Goal: Check status

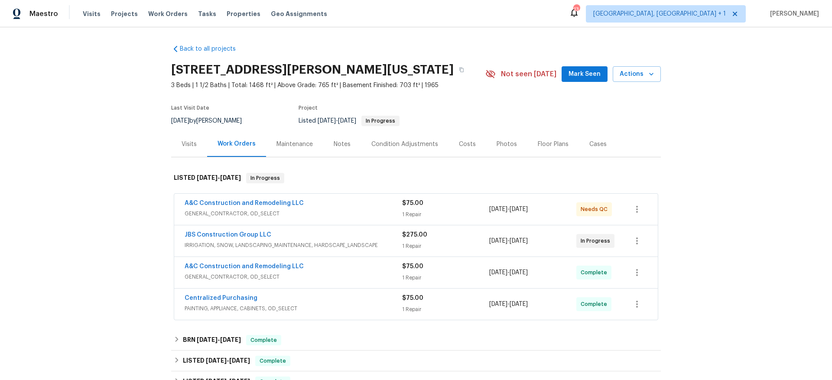
click at [330, 205] on div "A&C Construction and Remodeling LLC" at bounding box center [294, 204] width 218 height 10
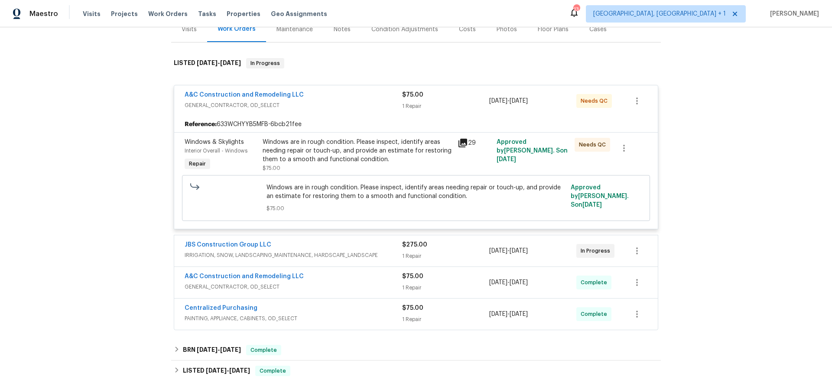
scroll to position [142, 0]
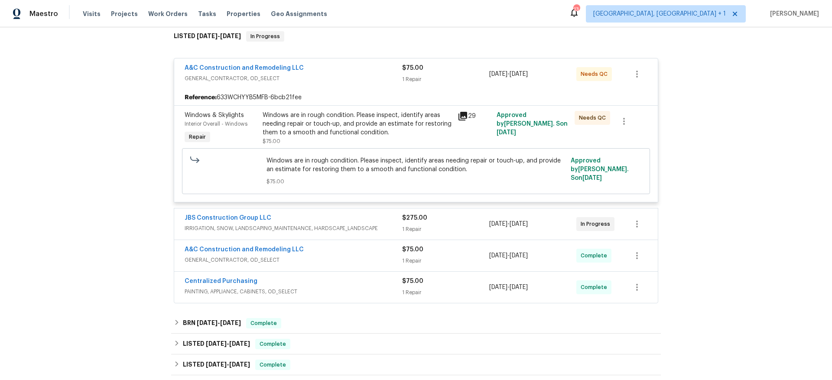
click at [353, 257] on span "GENERAL_CONTRACTOR, OD_SELECT" at bounding box center [294, 260] width 218 height 9
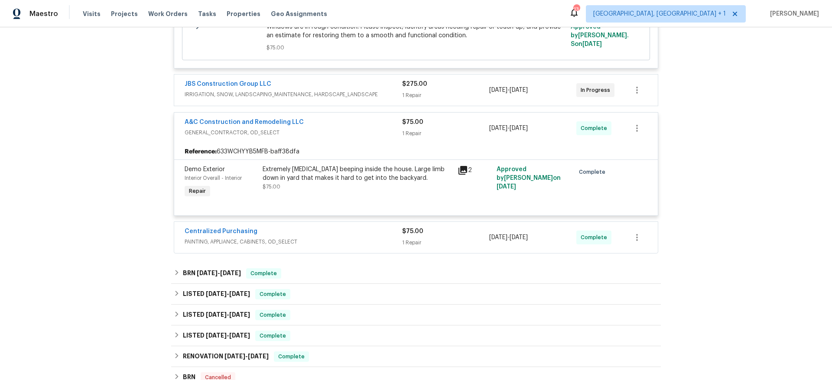
scroll to position [277, 0]
click at [332, 236] on span "PAINTING, APPLIANCE, CABINETS, OD_SELECT" at bounding box center [294, 240] width 218 height 9
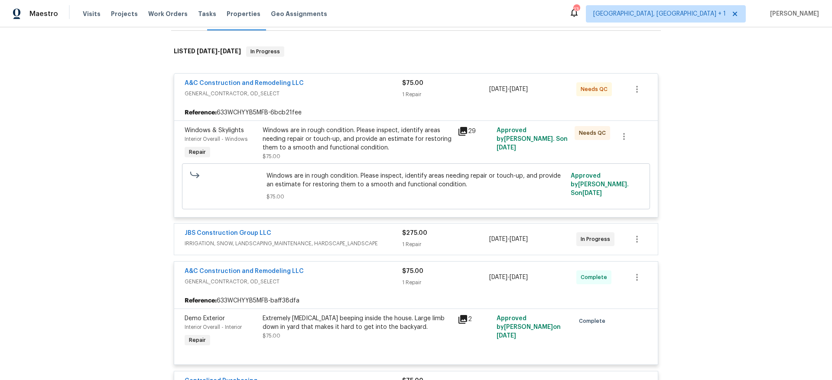
scroll to position [126, 0]
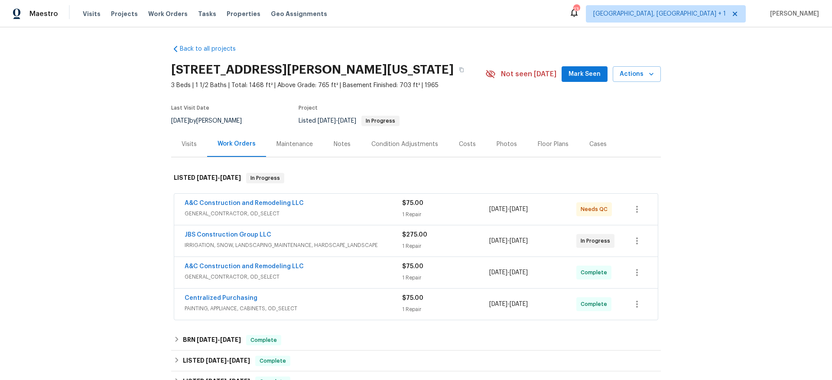
click at [314, 313] on div "Centralized Purchasing PAINTING, APPLIANCE, CABINETS, OD_SELECT" at bounding box center [294, 304] width 218 height 21
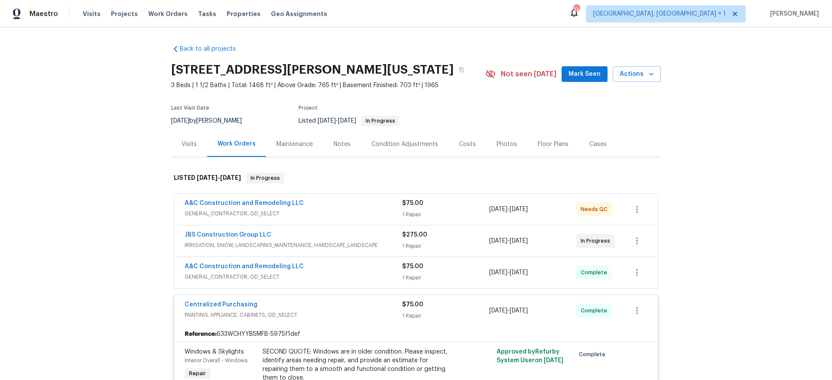
click at [332, 276] on span "GENERAL_CONTRACTOR, OD_SELECT" at bounding box center [294, 277] width 218 height 9
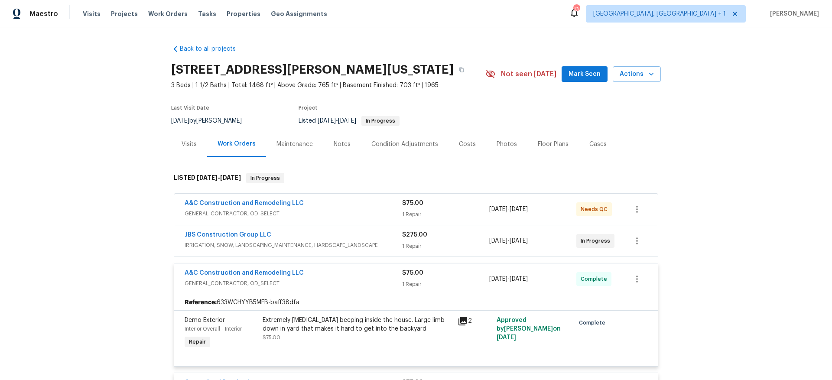
click at [337, 203] on div "A&C Construction and Remodeling LLC" at bounding box center [294, 204] width 218 height 10
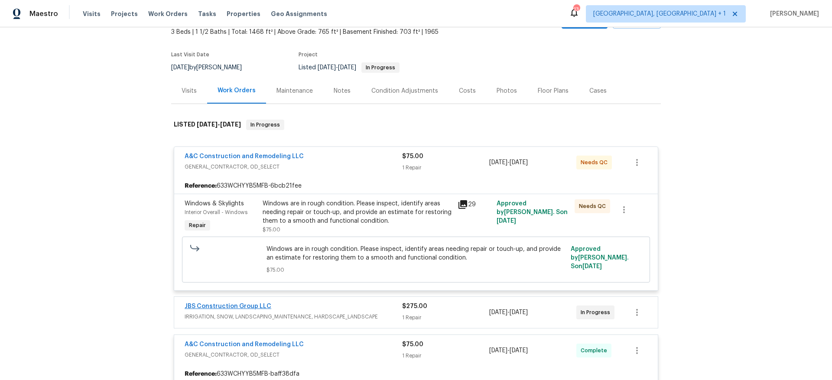
scroll to position [64, 0]
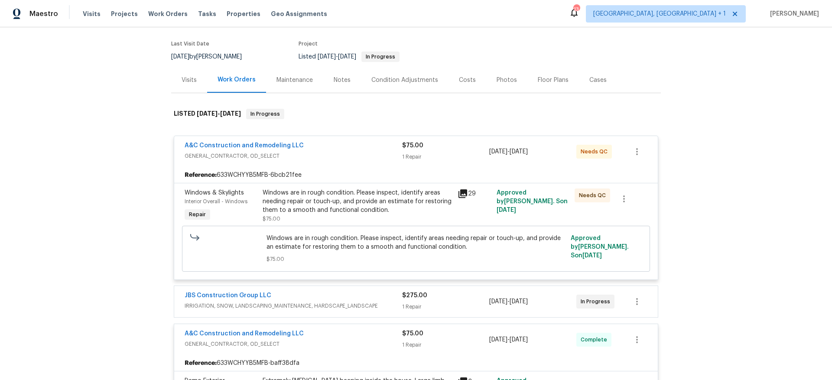
click at [284, 281] on div "A&C Construction and Remodeling LLC GENERAL_CONTRACTOR, OD_SELECT $75.00 1 Repa…" at bounding box center [416, 367] width 485 height 475
drag, startPoint x: 288, startPoint y: 290, endPoint x: 271, endPoint y: 292, distance: 17.0
click at [288, 292] on div "JBS Construction Group LLC IRRIGATION, SNOW, LANDSCAPING_MAINTENANCE, HARDSCAPE…" at bounding box center [416, 301] width 484 height 31
click at [354, 291] on div "JBS Construction Group LLC" at bounding box center [294, 296] width 218 height 10
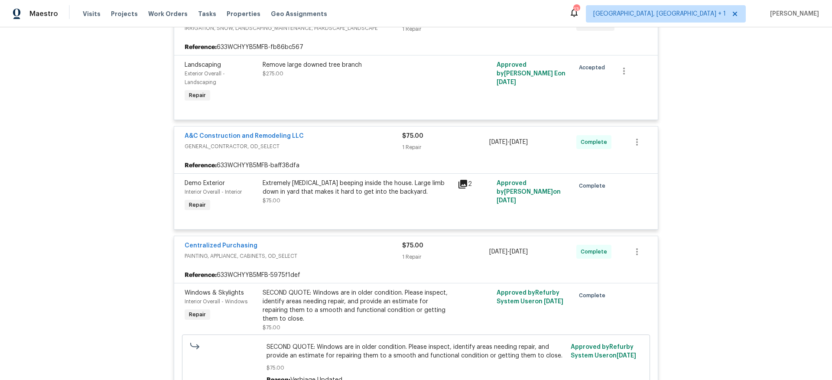
scroll to position [518, 0]
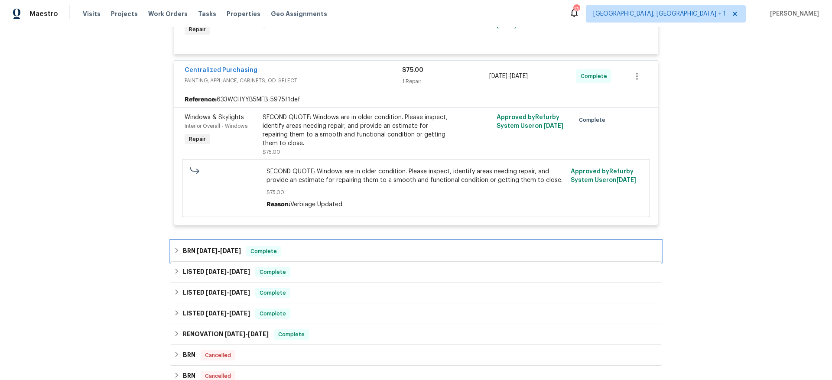
click at [288, 247] on div "BRN [DATE] - [DATE] Complete" at bounding box center [416, 251] width 485 height 10
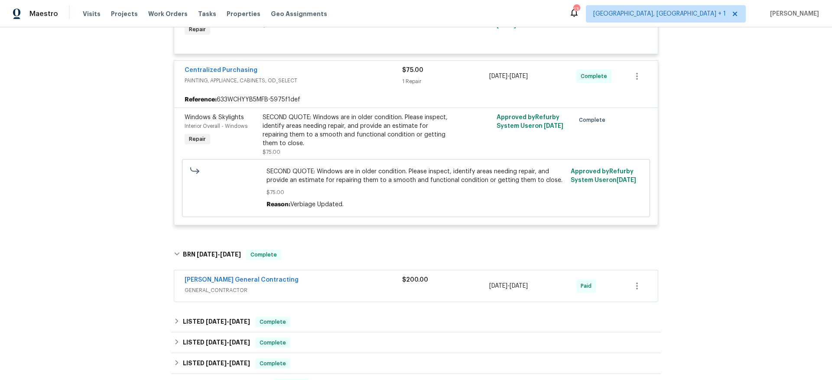
drag, startPoint x: 324, startPoint y: 279, endPoint x: 135, endPoint y: 288, distance: 189.2
click at [322, 279] on div "[PERSON_NAME] General Contracting" at bounding box center [294, 281] width 218 height 10
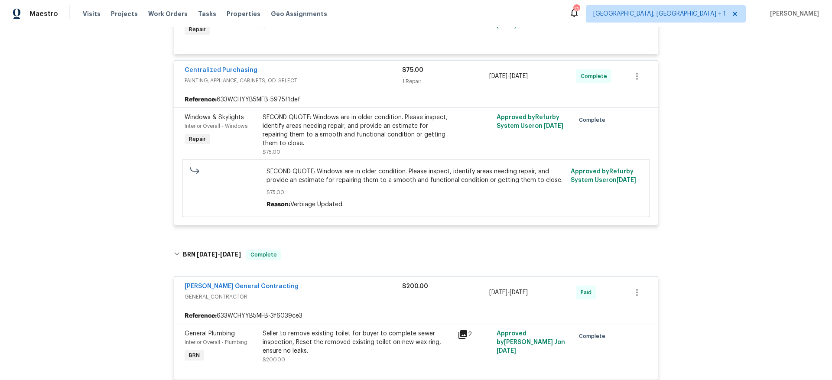
scroll to position [692, 0]
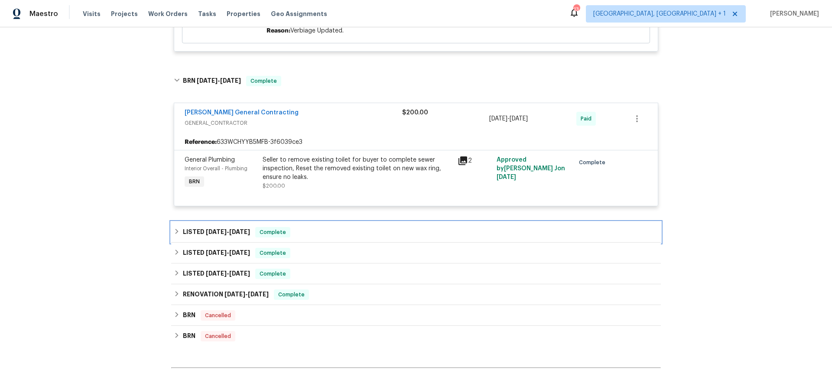
click at [219, 232] on span "[DATE]" at bounding box center [216, 232] width 21 height 6
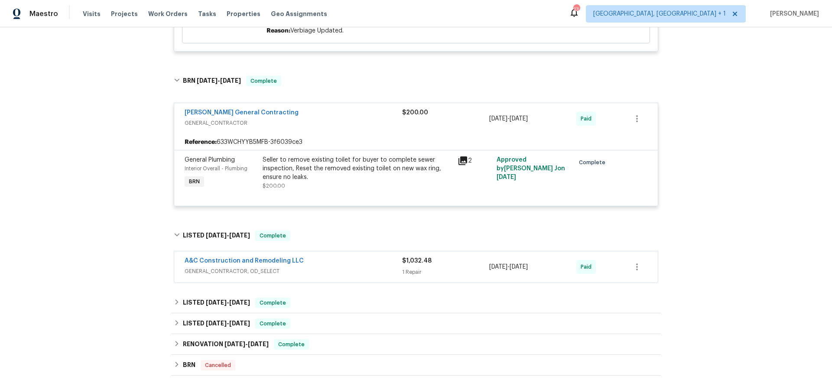
drag, startPoint x: 329, startPoint y: 263, endPoint x: 101, endPoint y: 272, distance: 228.6
click at [326, 263] on div "A&C Construction and Remodeling LLC" at bounding box center [294, 262] width 218 height 10
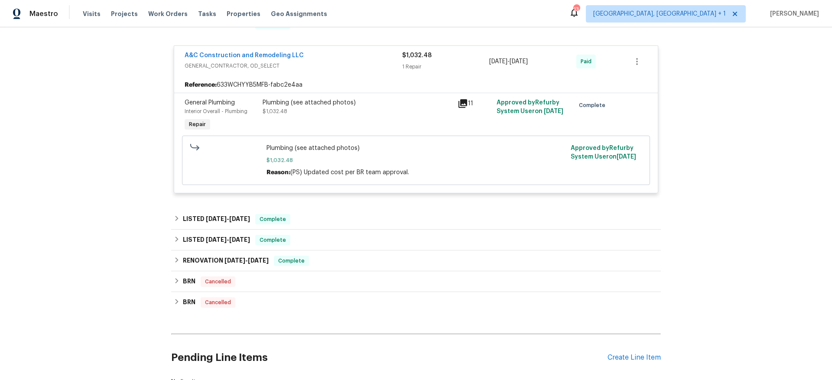
scroll to position [976, 0]
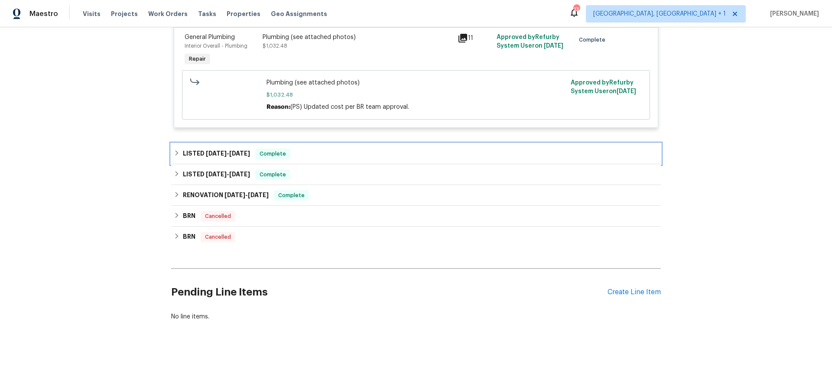
click at [257, 150] on span "Complete" at bounding box center [272, 154] width 33 height 9
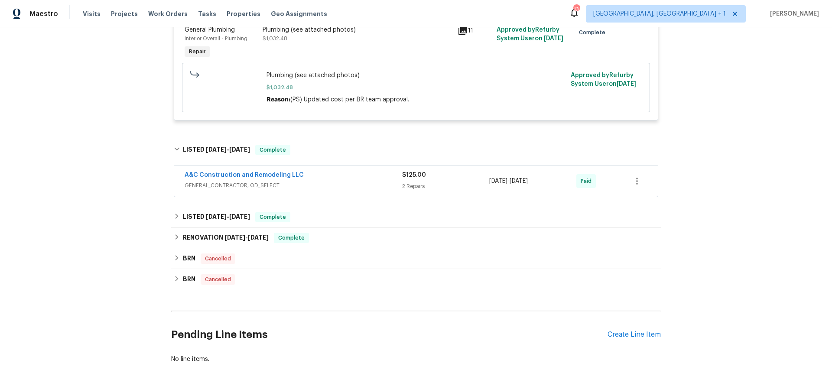
drag, startPoint x: 374, startPoint y: 176, endPoint x: 330, endPoint y: 183, distance: 44.5
click at [374, 176] on div "A&C Construction and Remodeling LLC" at bounding box center [294, 176] width 218 height 10
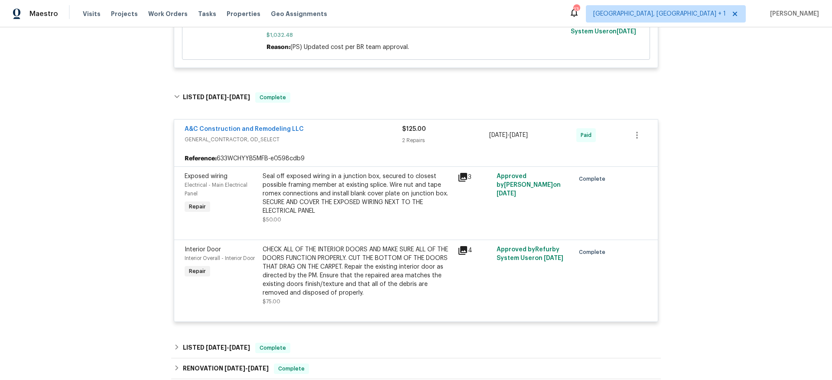
scroll to position [1138, 0]
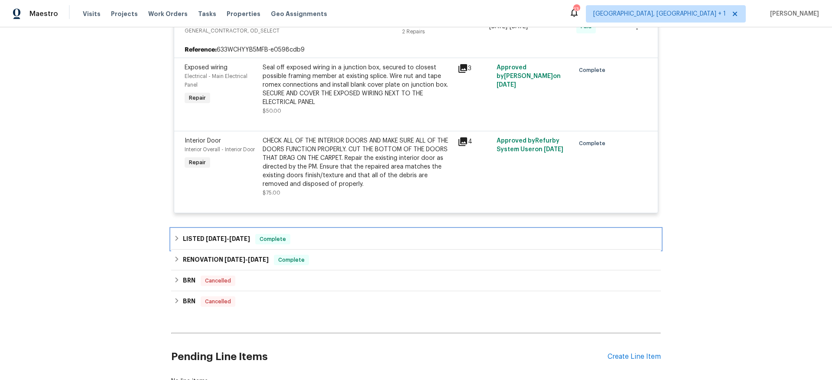
click at [241, 235] on h6 "LISTED [DATE] - [DATE]" at bounding box center [216, 239] width 67 height 10
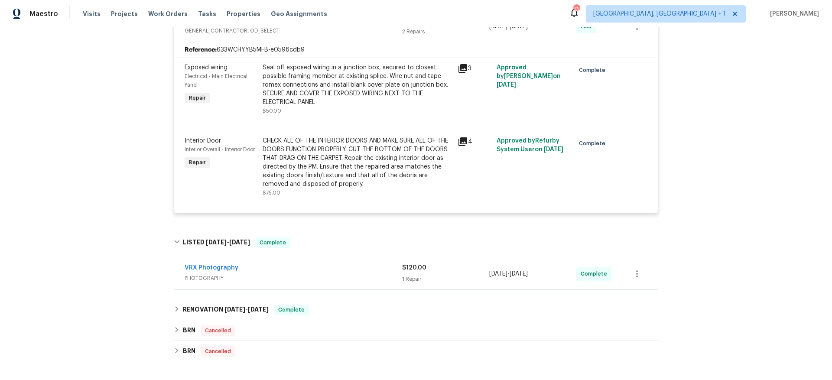
click at [263, 271] on div "VRX Photography" at bounding box center [294, 269] width 218 height 10
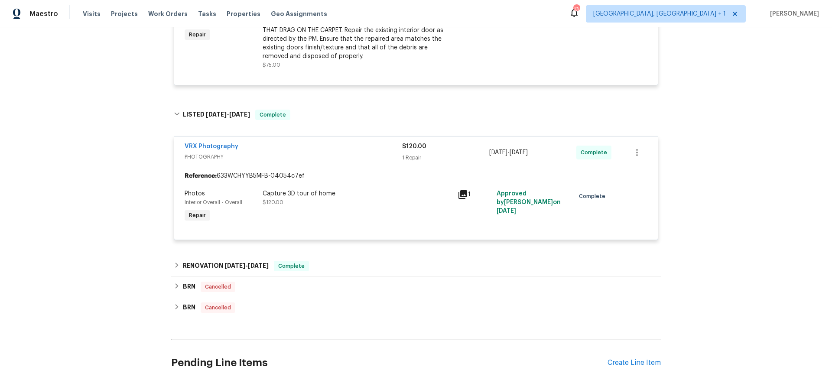
scroll to position [1279, 0]
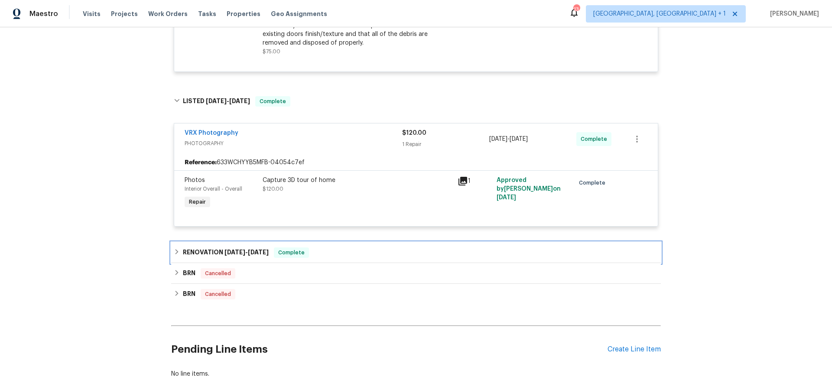
click at [244, 252] on span "[DATE] - [DATE]" at bounding box center [246, 252] width 44 height 6
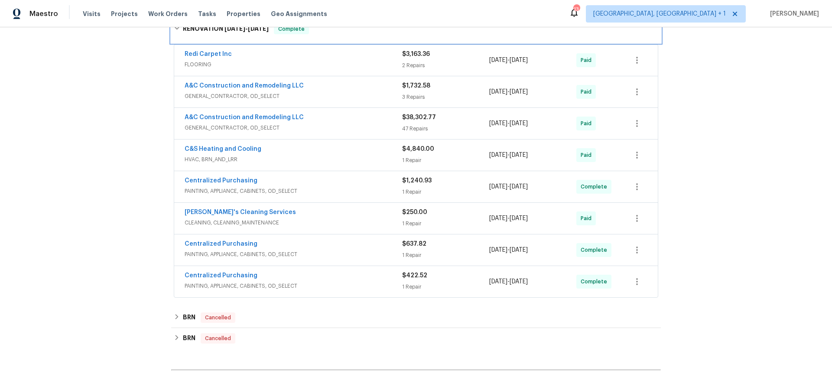
scroll to position [1458, 0]
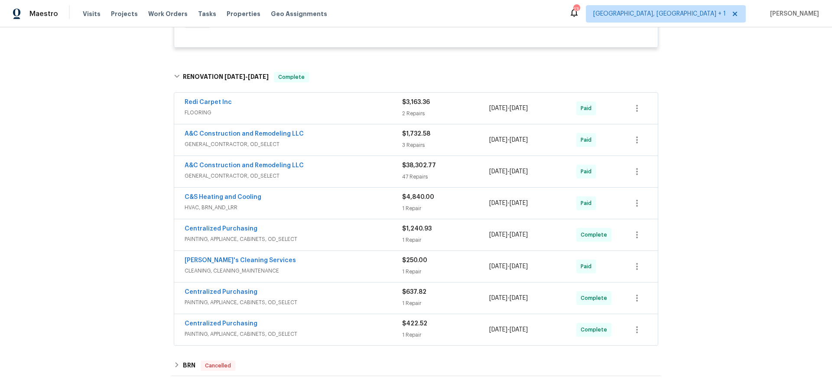
click at [295, 331] on span "PAINTING, APPLIANCE, CABINETS, OD_SELECT" at bounding box center [294, 334] width 218 height 9
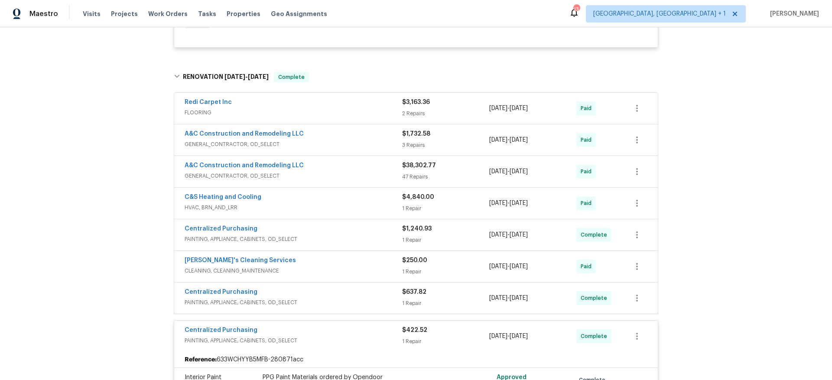
click at [309, 305] on span "PAINTING, APPLIANCE, CABINETS, OD_SELECT" at bounding box center [294, 302] width 218 height 9
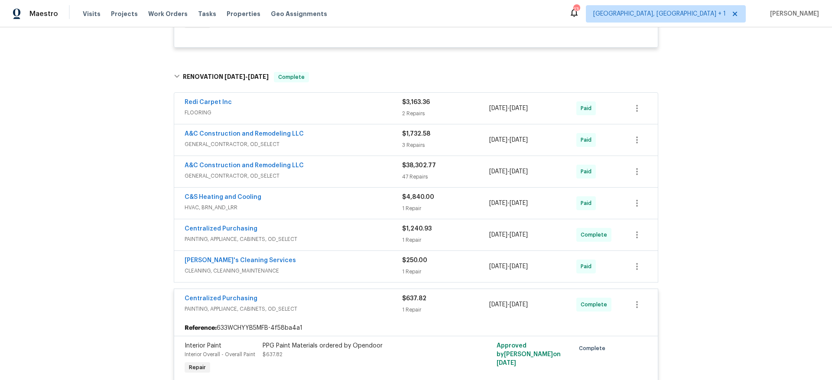
click at [308, 265] on div "[PERSON_NAME]'s Cleaning Services" at bounding box center [294, 261] width 218 height 10
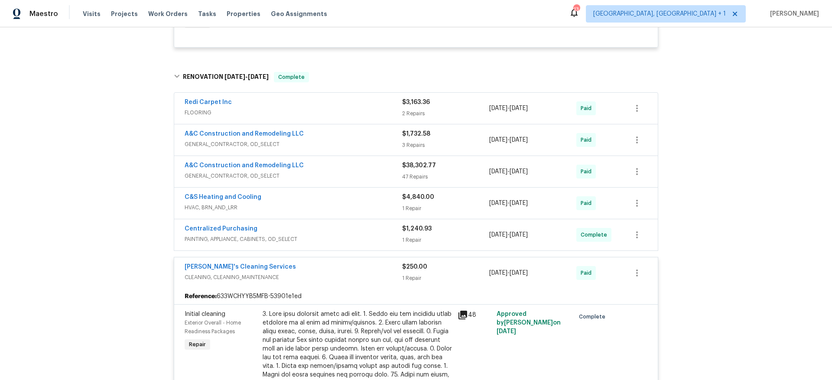
click at [303, 235] on div "Centralized Purchasing PAINTING, APPLIANCE, CABINETS, OD_SELECT" at bounding box center [294, 233] width 218 height 19
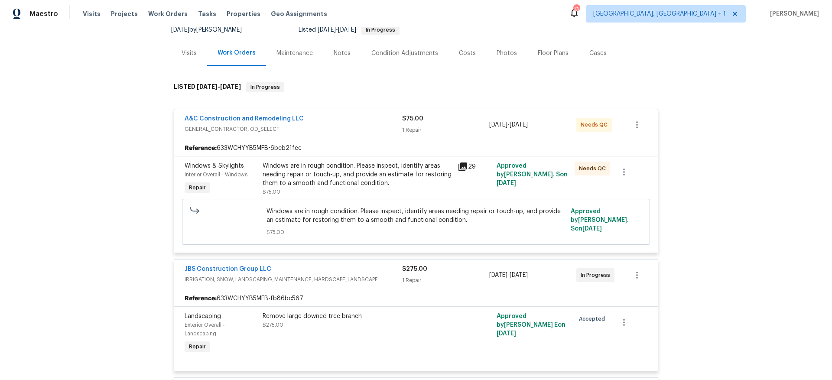
scroll to position [91, 0]
